Goal: Task Accomplishment & Management: Complete application form

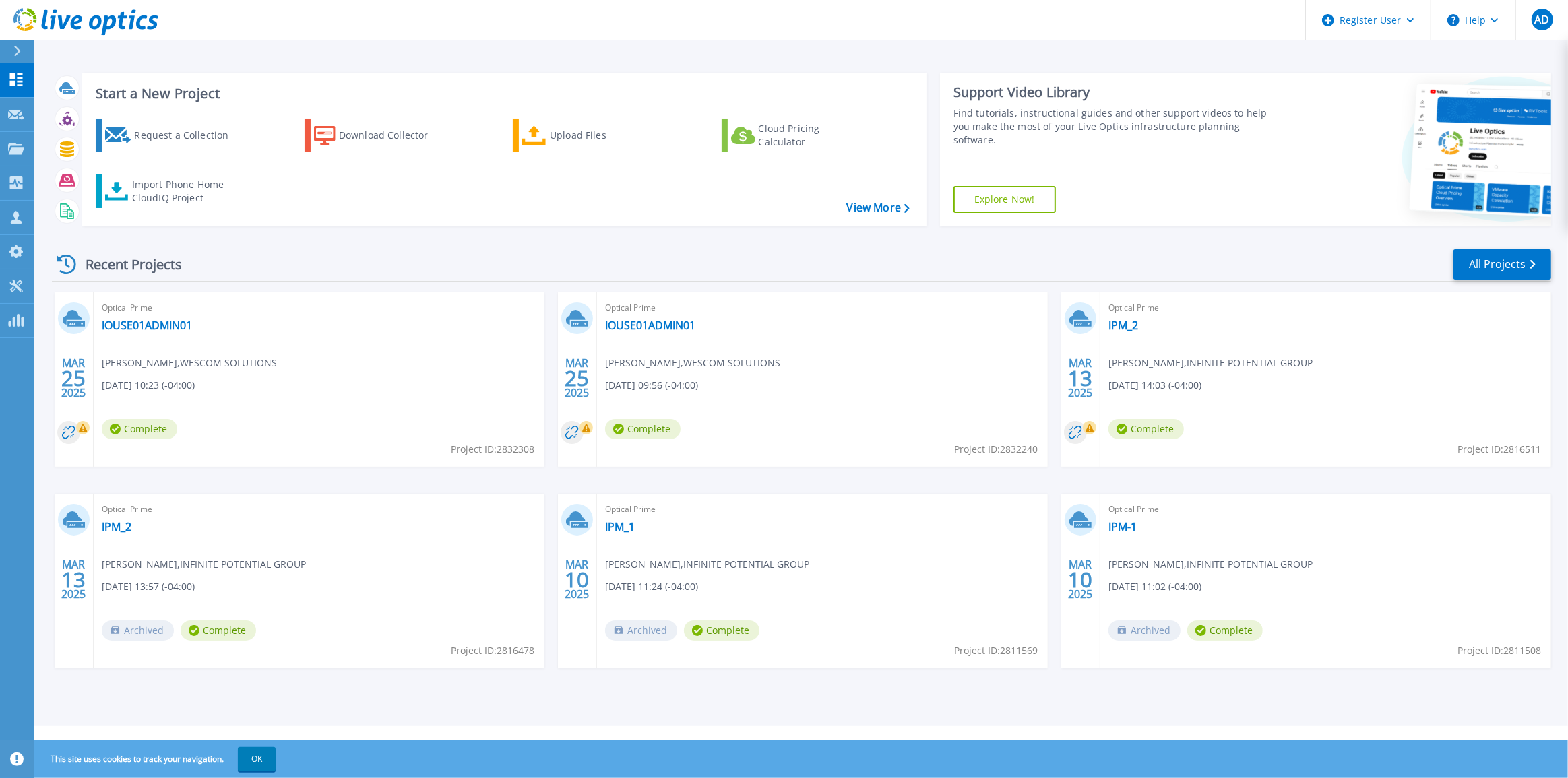
click at [34, 118] on div "Start a New Project Request a Collection Download Collector Upload Files Cloud …" at bounding box center [800, 363] width 1534 height 726
click at [27, 118] on link "Request Capture Request Capture" at bounding box center [17, 115] width 34 height 34
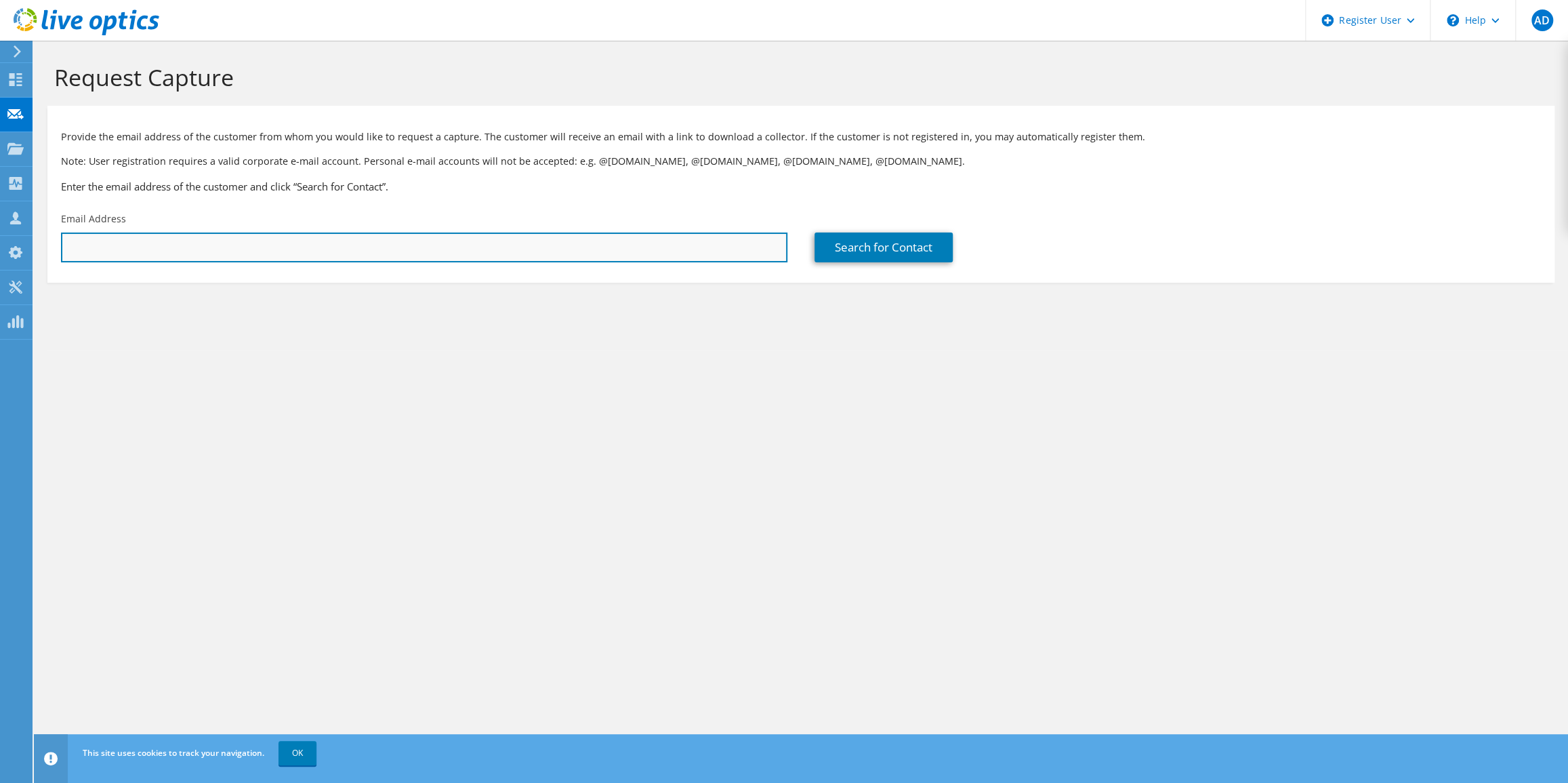
click at [252, 257] on input "text" at bounding box center [425, 248] width 727 height 30
click at [198, 243] on input "text" at bounding box center [425, 248] width 727 height 30
paste input "[EMAIL_ADDRESS][DOMAIN_NAME]"
type input "[EMAIL_ADDRESS][DOMAIN_NAME]"
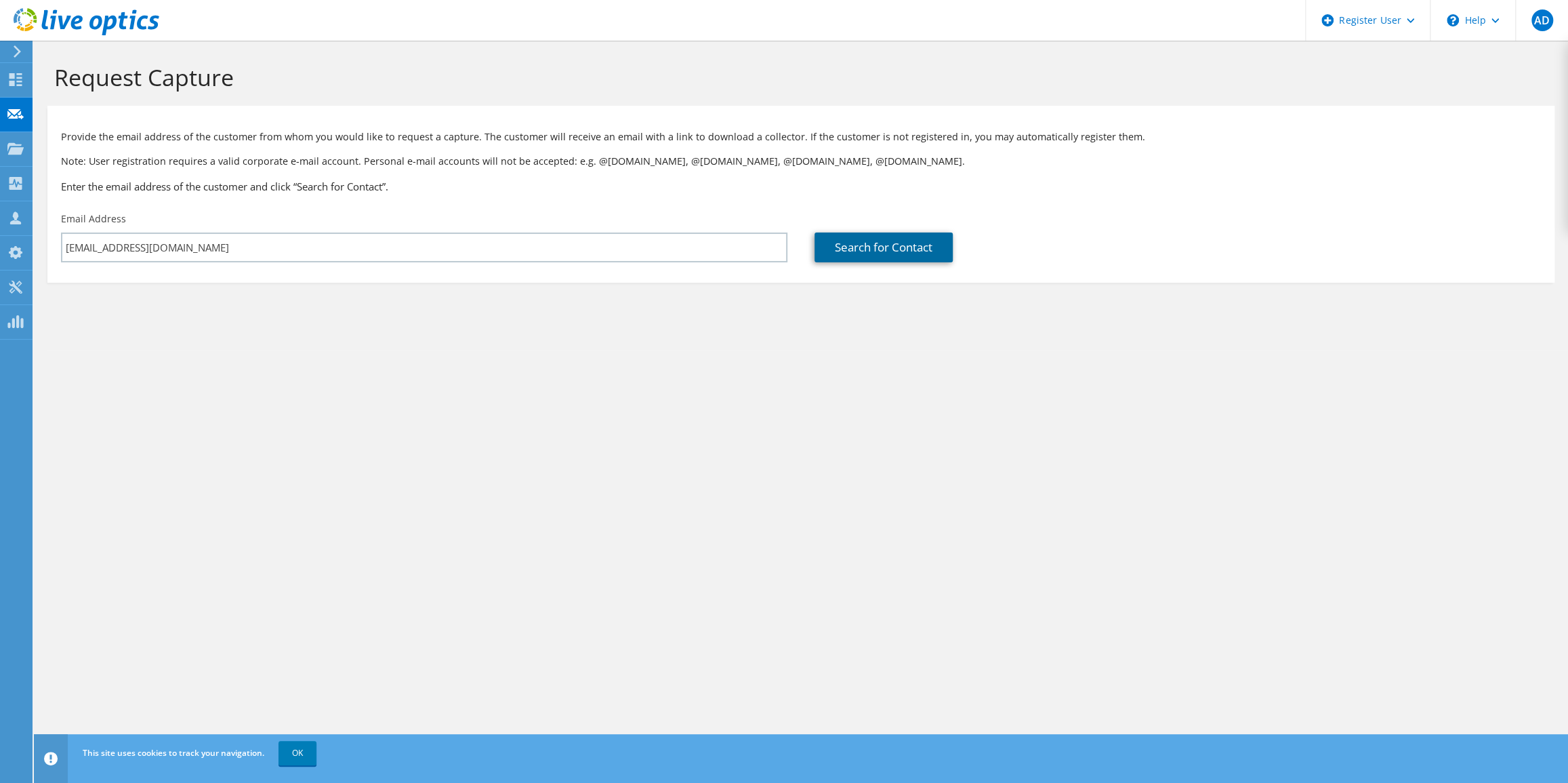
click at [938, 250] on link "Search for Contact" at bounding box center [884, 248] width 139 height 30
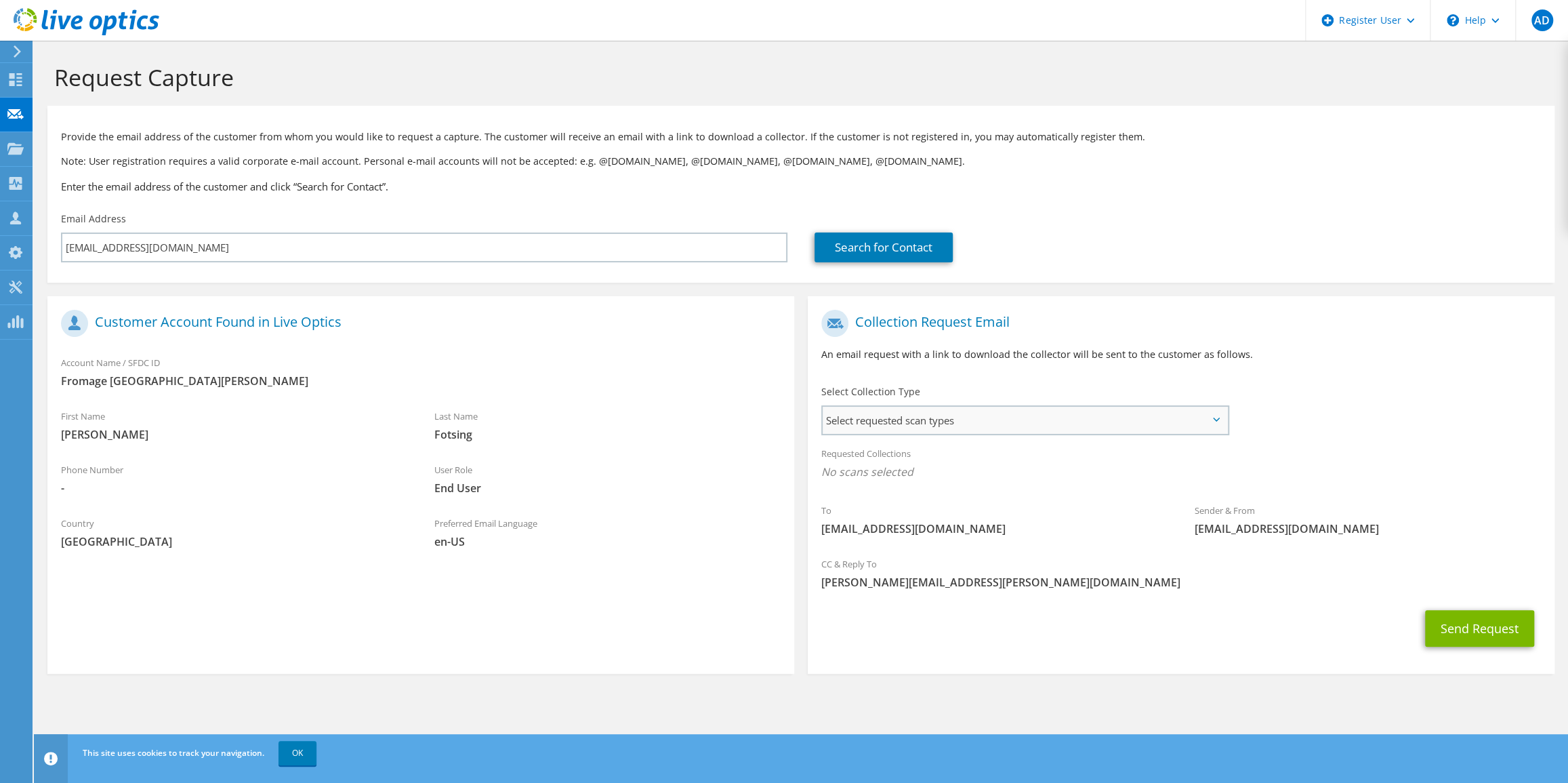
click at [967, 421] on span "Select requested scan types" at bounding box center [1024, 420] width 404 height 28
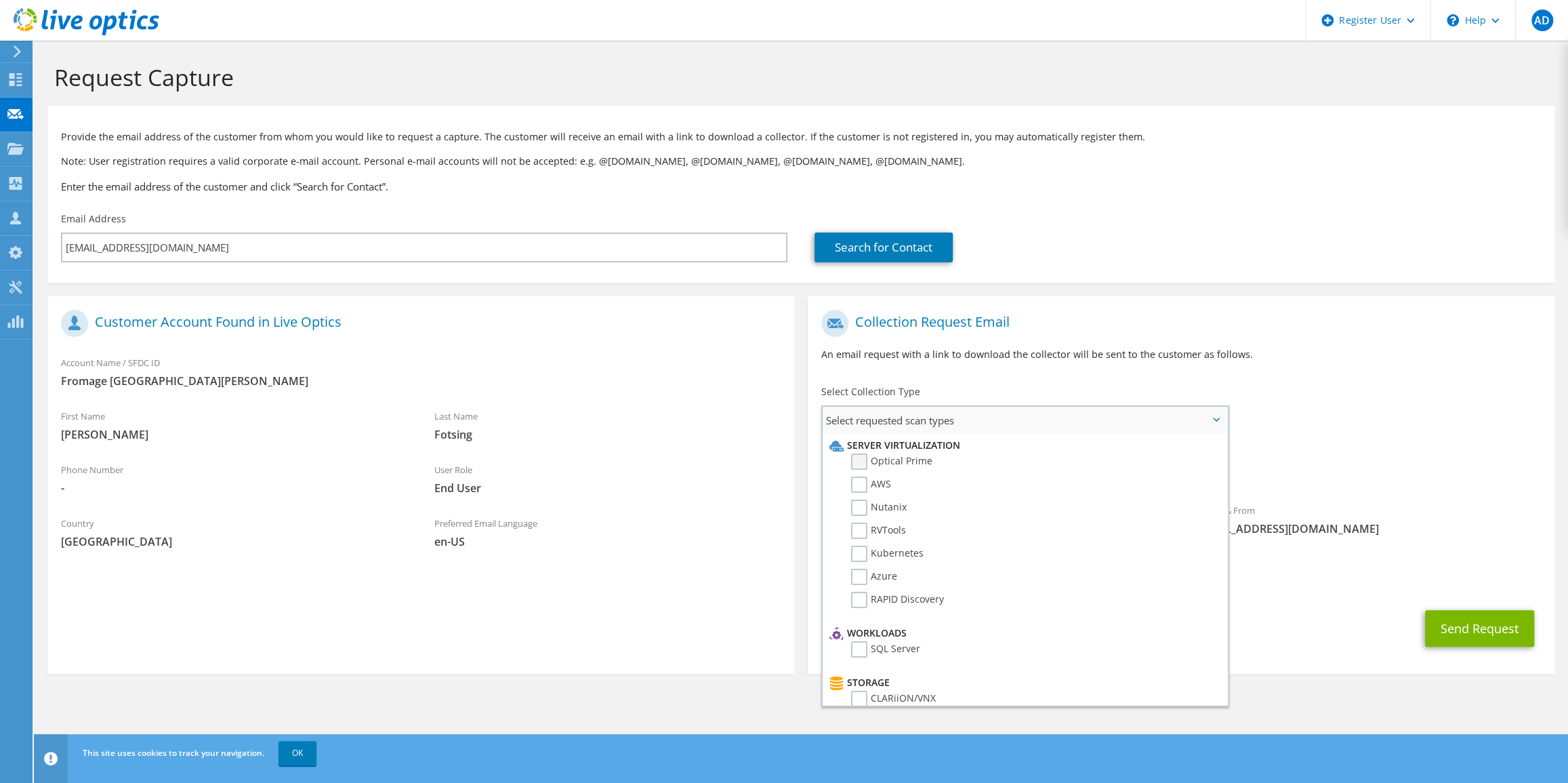
click at [899, 461] on label "Optical Prime" at bounding box center [892, 461] width 82 height 16
click at [0, 0] on input "Optical Prime" at bounding box center [0, 0] width 0 height 0
click at [1429, 432] on div "To [EMAIL_ADDRESS][DOMAIN_NAME] Sender & From [EMAIL_ADDRESS][DOMAIN_NAME]" at bounding box center [1181, 428] width 747 height 251
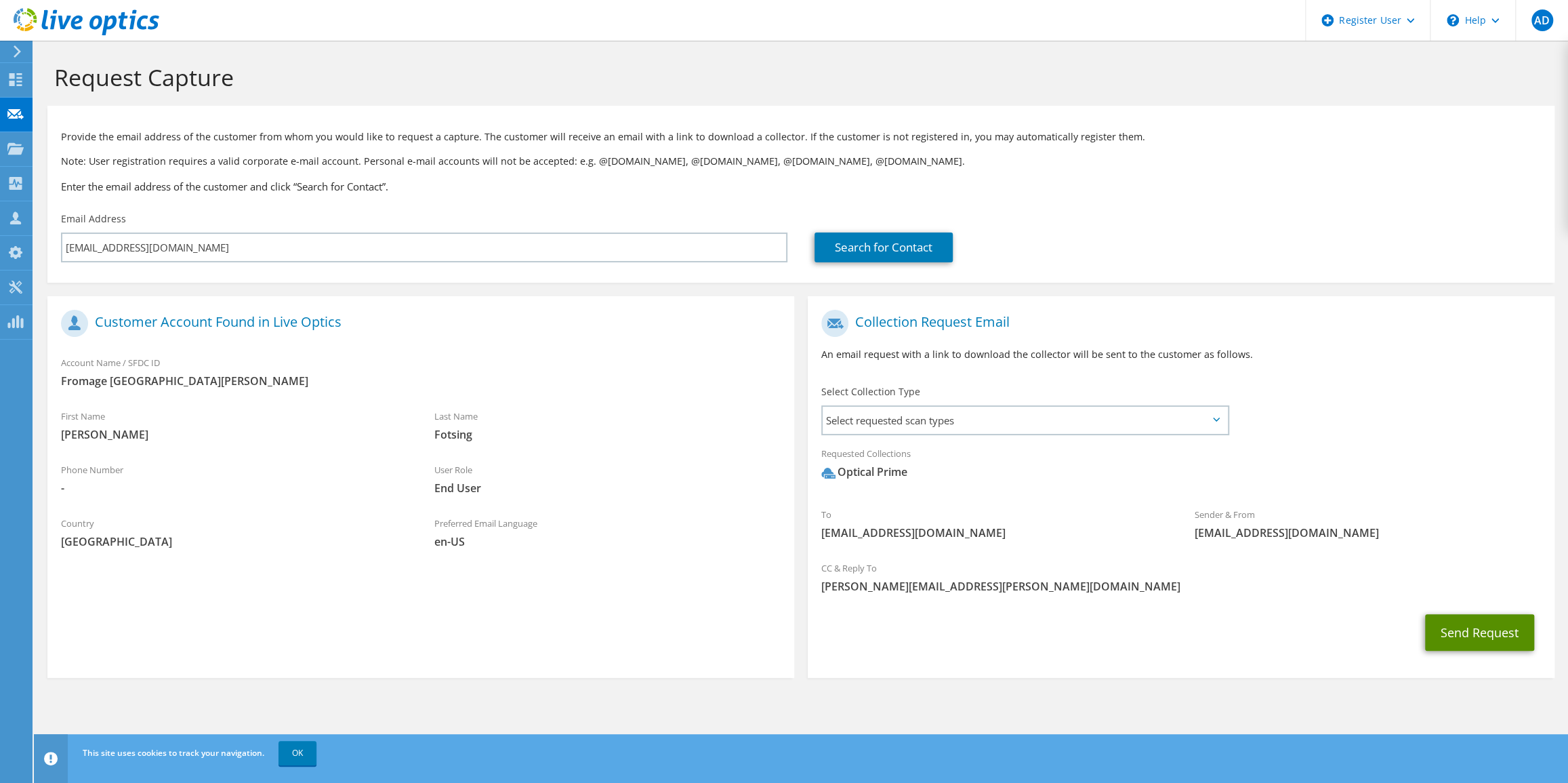
click at [1489, 640] on button "Send Request" at bounding box center [1479, 632] width 109 height 36
